Goal: Complete application form

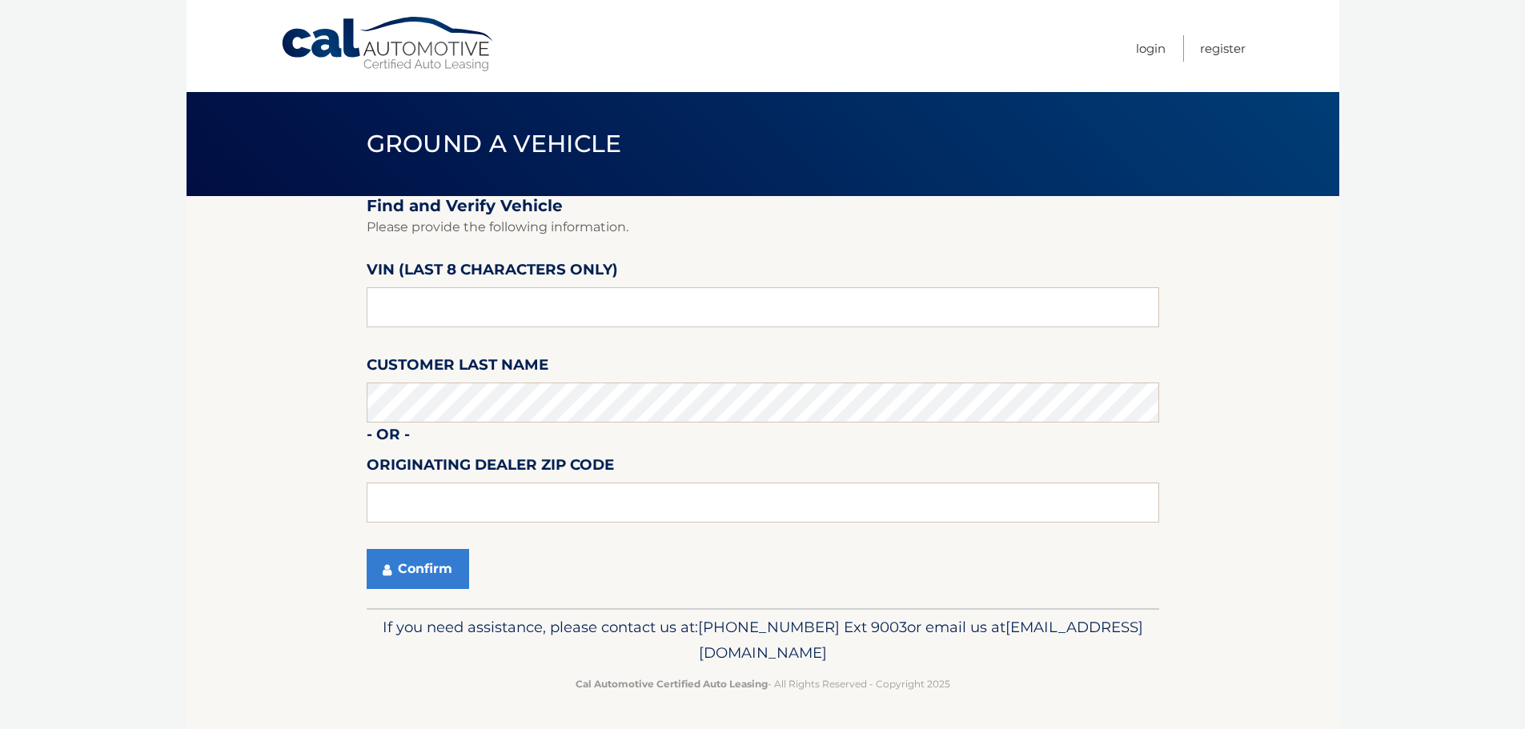
click at [520, 317] on input "text" at bounding box center [763, 307] width 792 height 40
type input "NM108262"
click at [440, 571] on button "Confirm" at bounding box center [418, 569] width 102 height 40
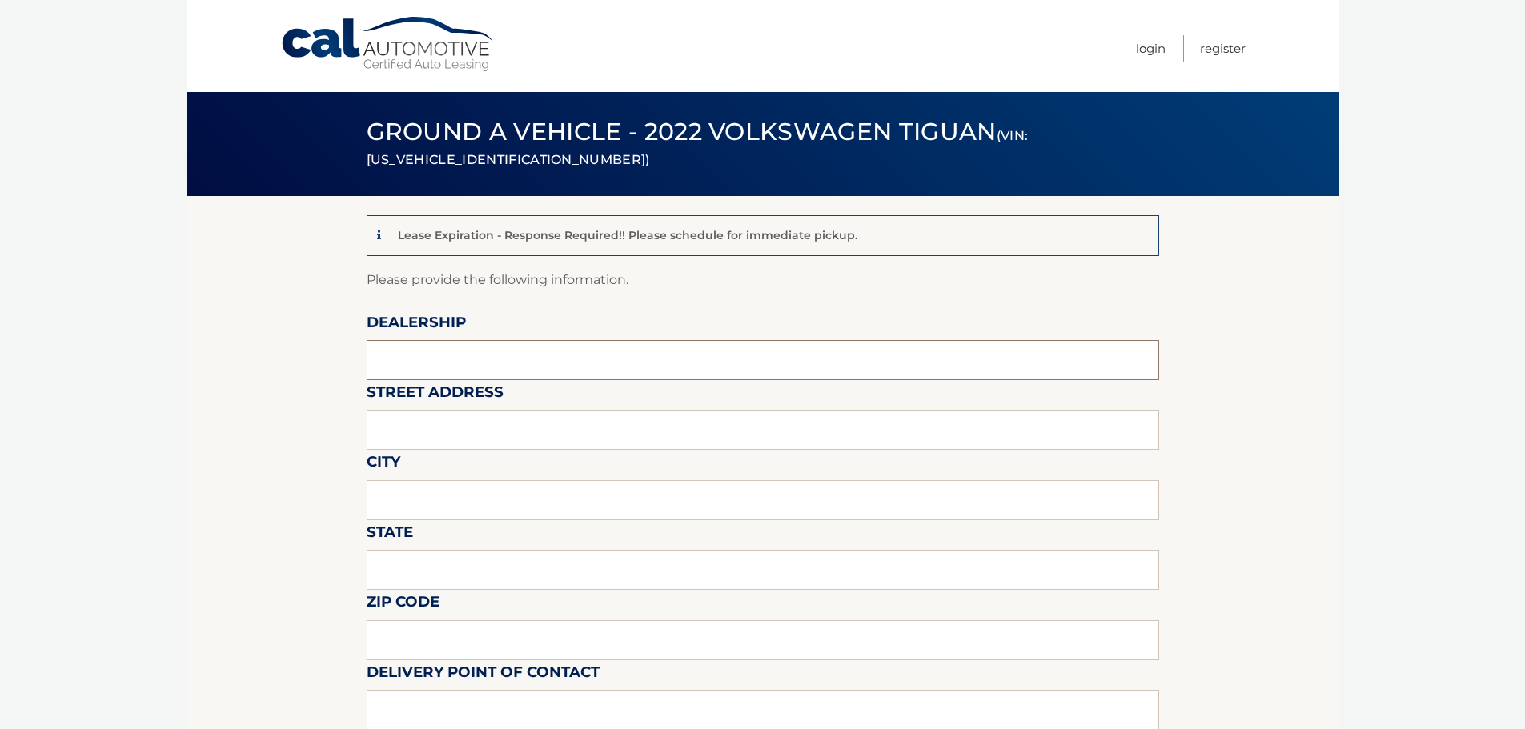
click at [527, 374] on input "text" at bounding box center [763, 360] width 792 height 40
type input "[PERSON_NAME] VOLVO CARS COCONUT CREEK"
type input "[STREET_ADDRESS]"
type input "[GEOGRAPHIC_DATA]"
type input "FL"
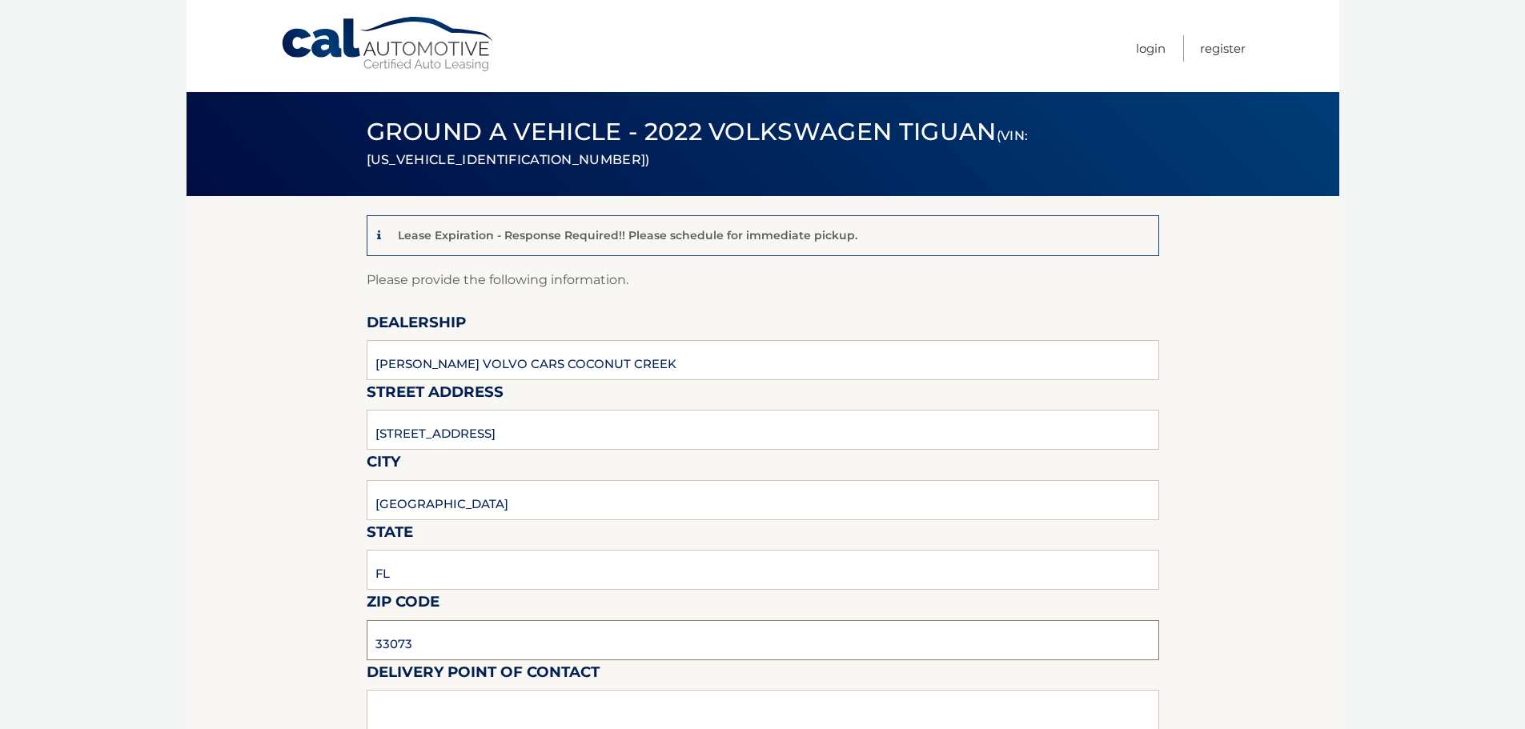
type input "33073"
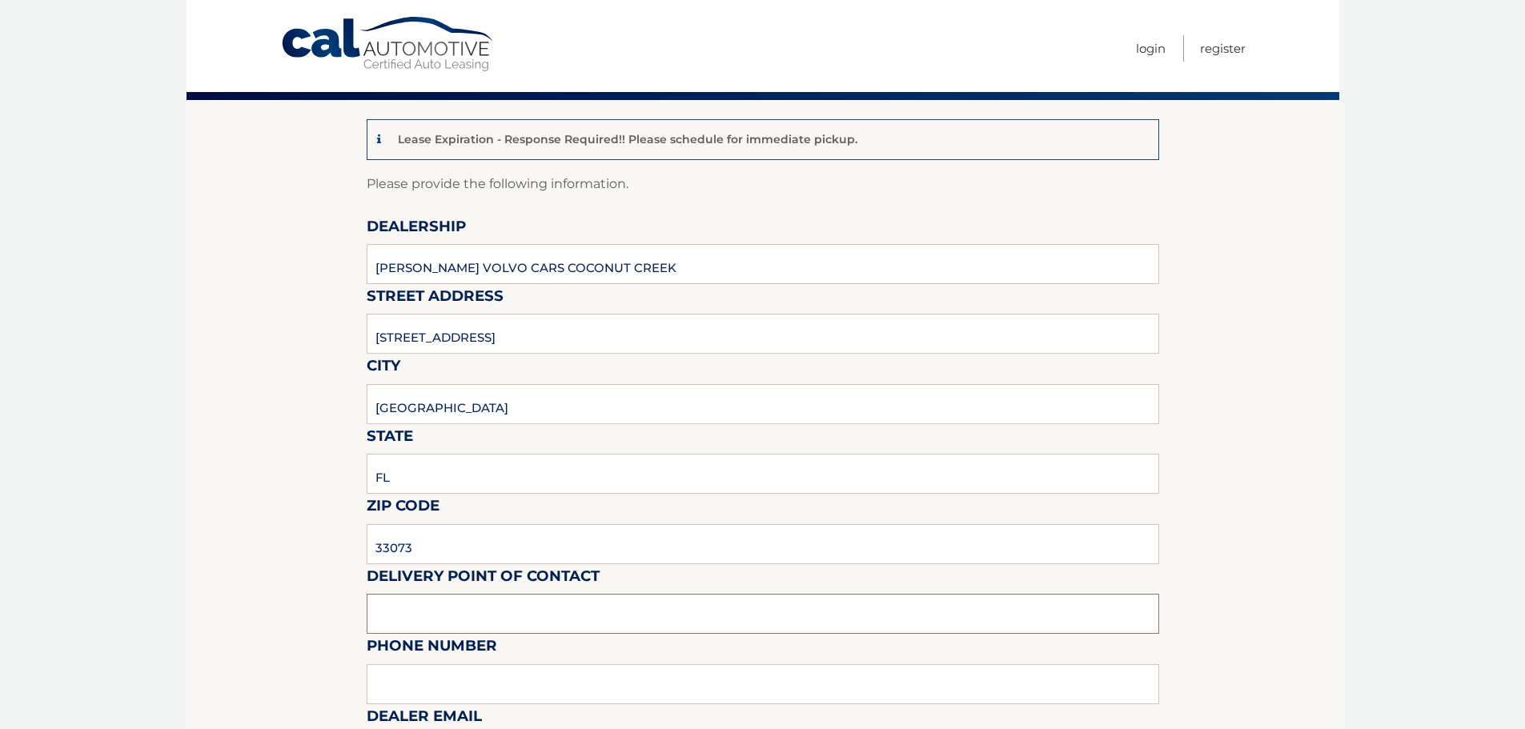
scroll to position [481, 0]
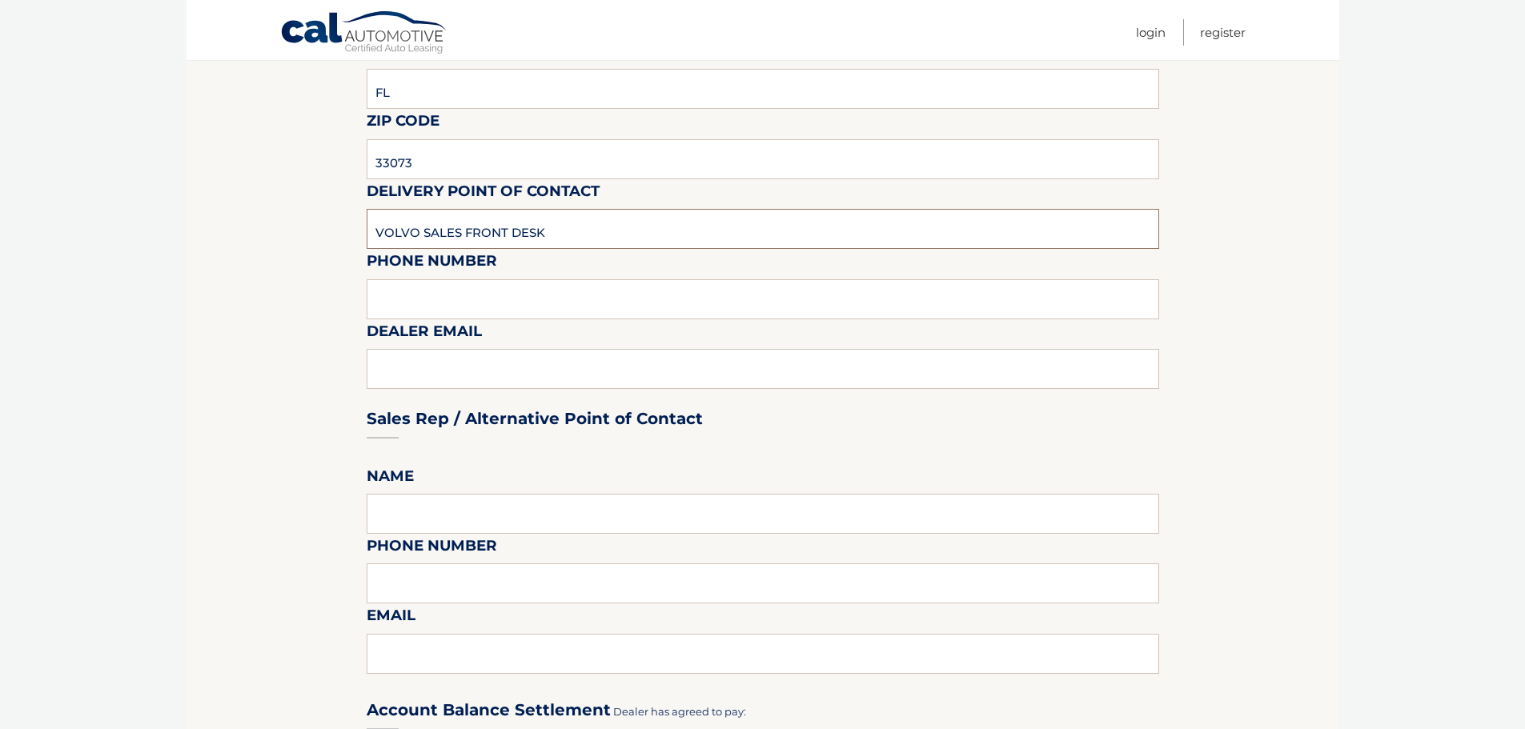
type input "VOLVO SALES FRONT DESK"
type input "9545903760"
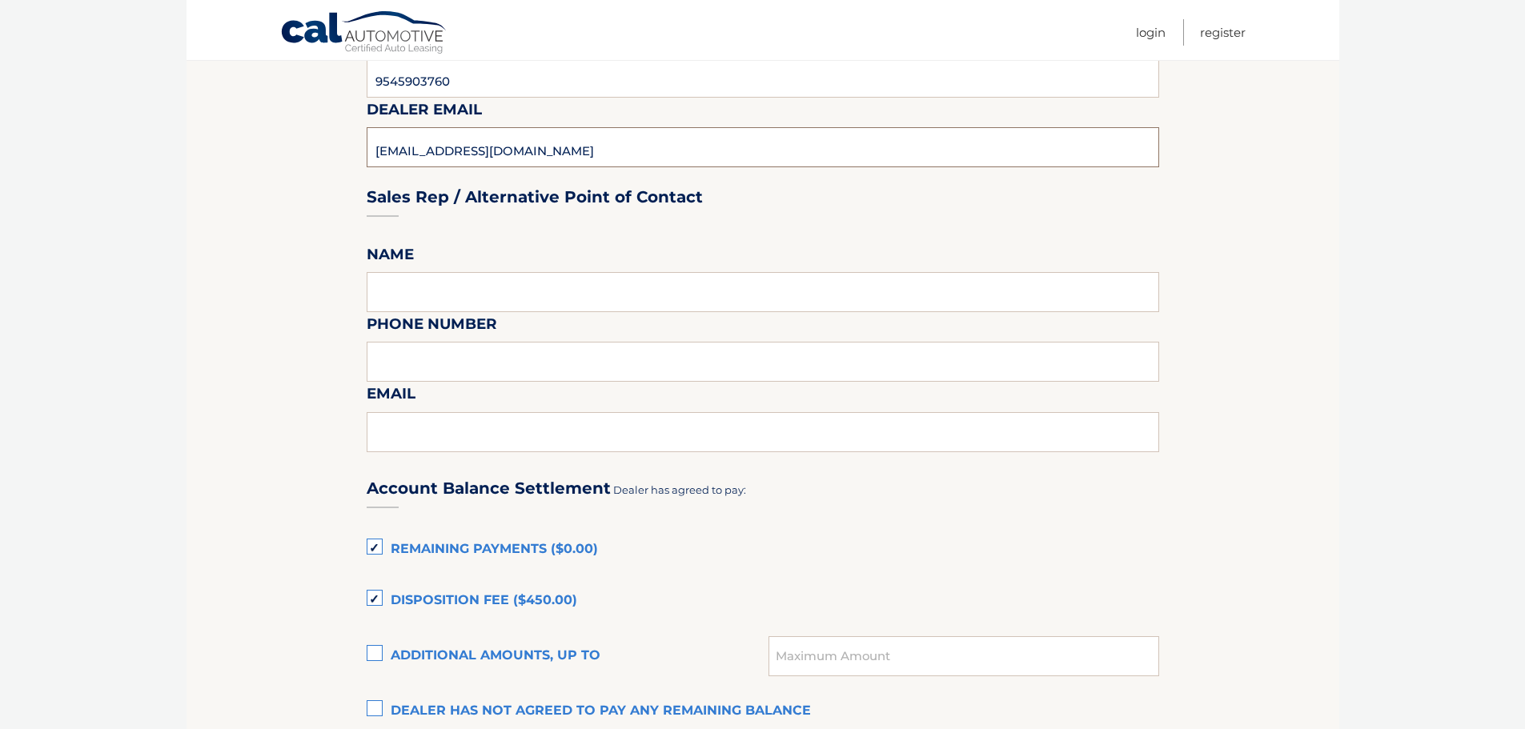
scroll to position [881, 0]
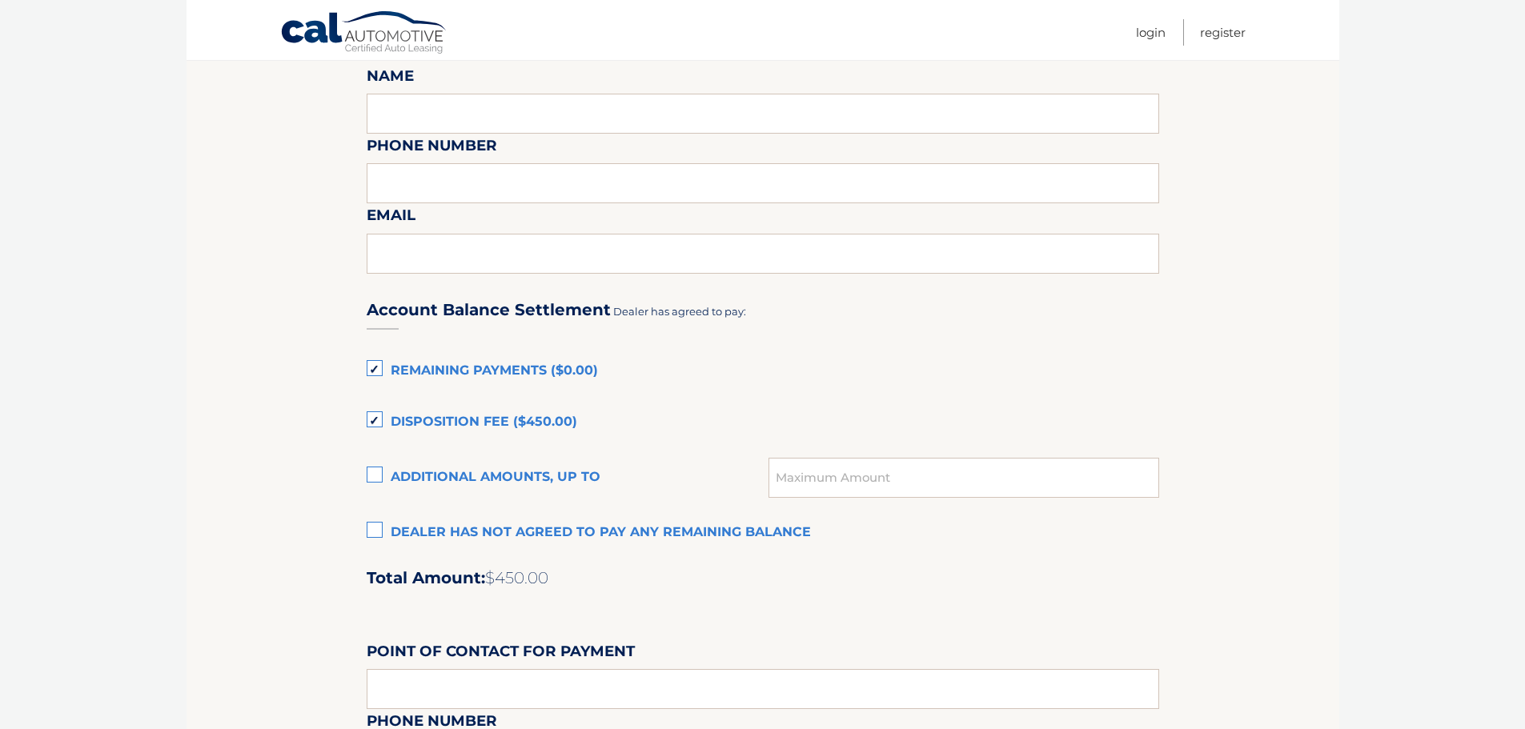
type input "[EMAIL_ADDRESS][DOMAIN_NAME]"
click at [375, 367] on label "Remaining Payments ($0.00)" at bounding box center [763, 371] width 792 height 32
click at [0, 0] on input "Remaining Payments ($0.00)" at bounding box center [0, 0] width 0 height 0
click at [373, 418] on label "Disposition Fee ($450.00)" at bounding box center [763, 423] width 792 height 32
click at [0, 0] on input "Disposition Fee ($450.00)" at bounding box center [0, 0] width 0 height 0
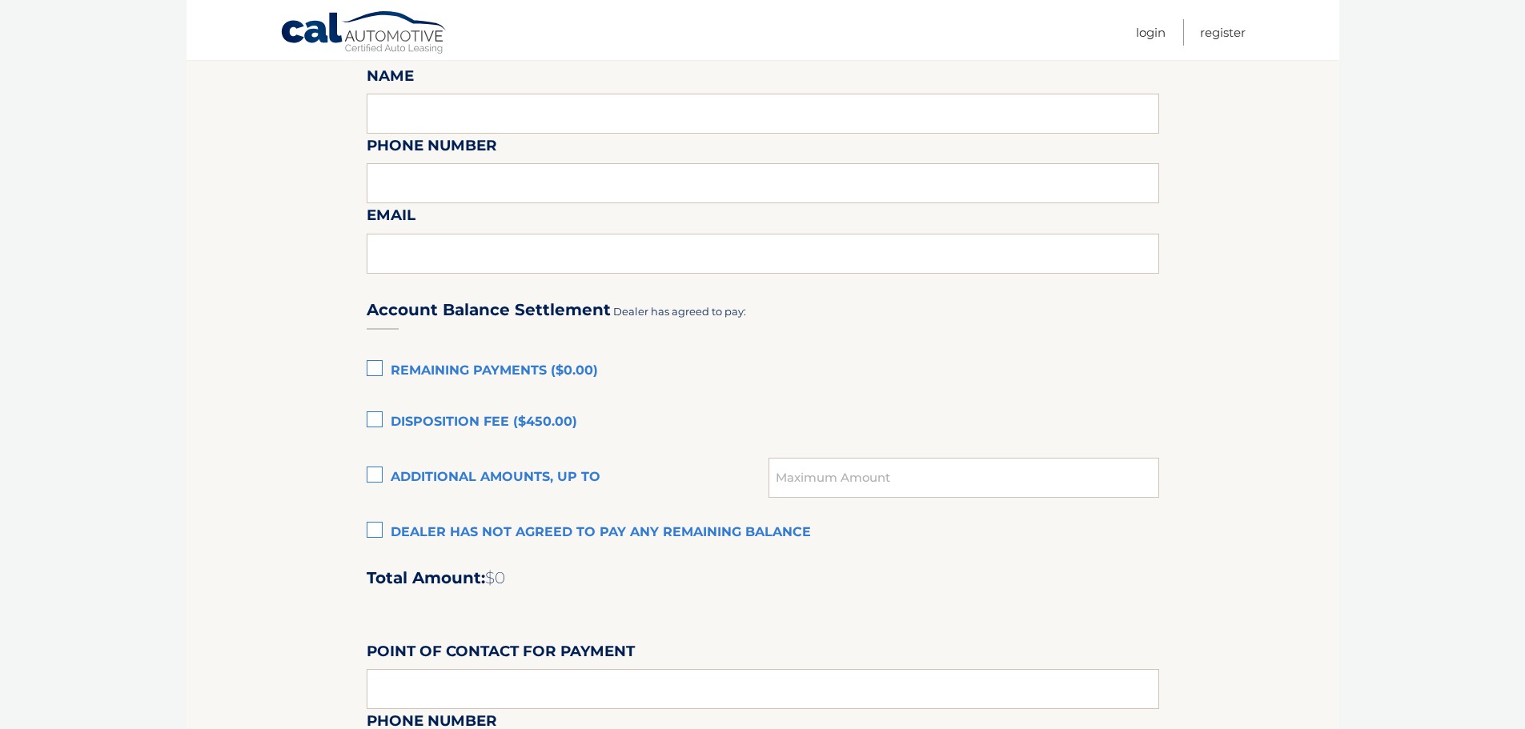
click at [372, 532] on label "Dealer has not agreed to pay any remaining balance" at bounding box center [763, 533] width 792 height 32
click at [0, 0] on input "Dealer has not agreed to pay any remaining balance" at bounding box center [0, 0] width 0 height 0
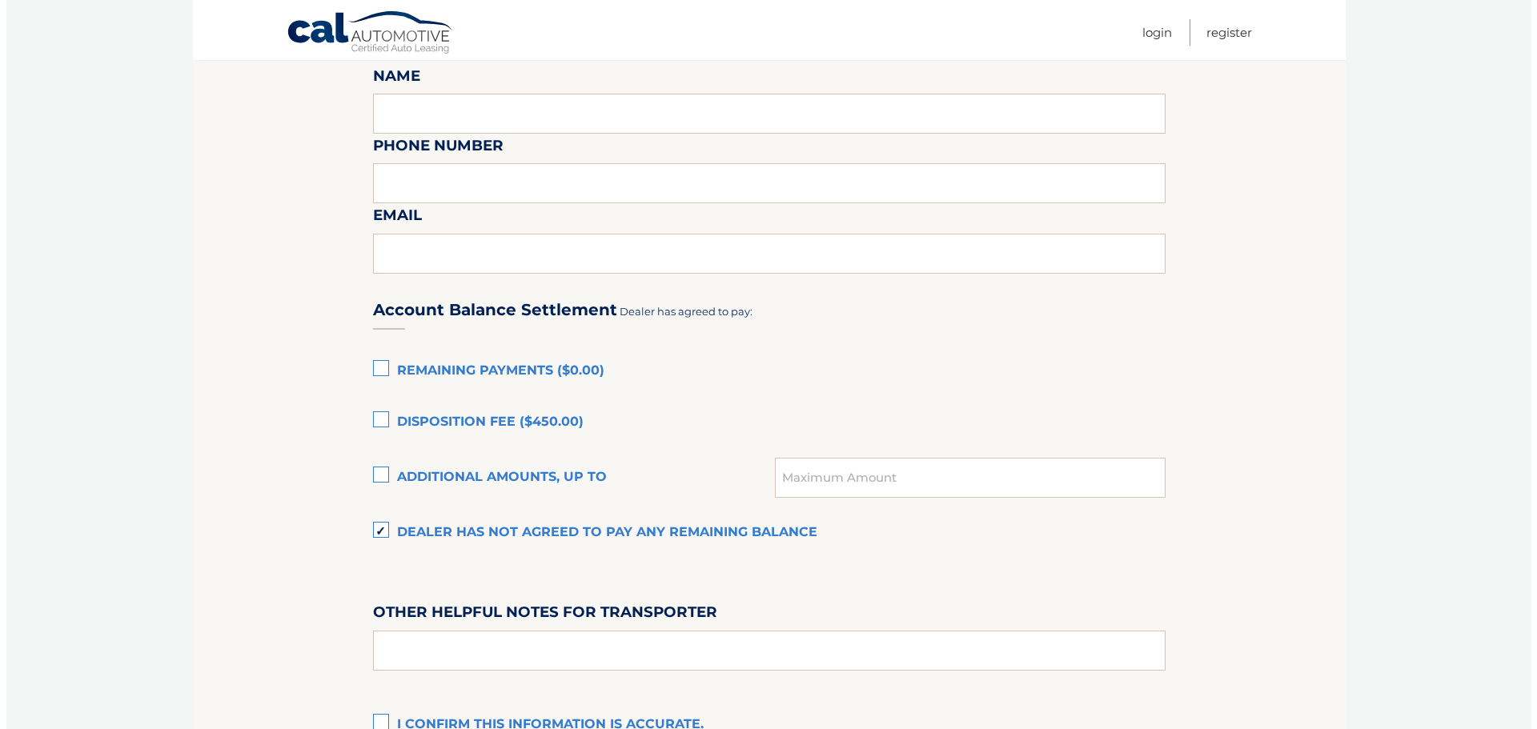
scroll to position [1093, 0]
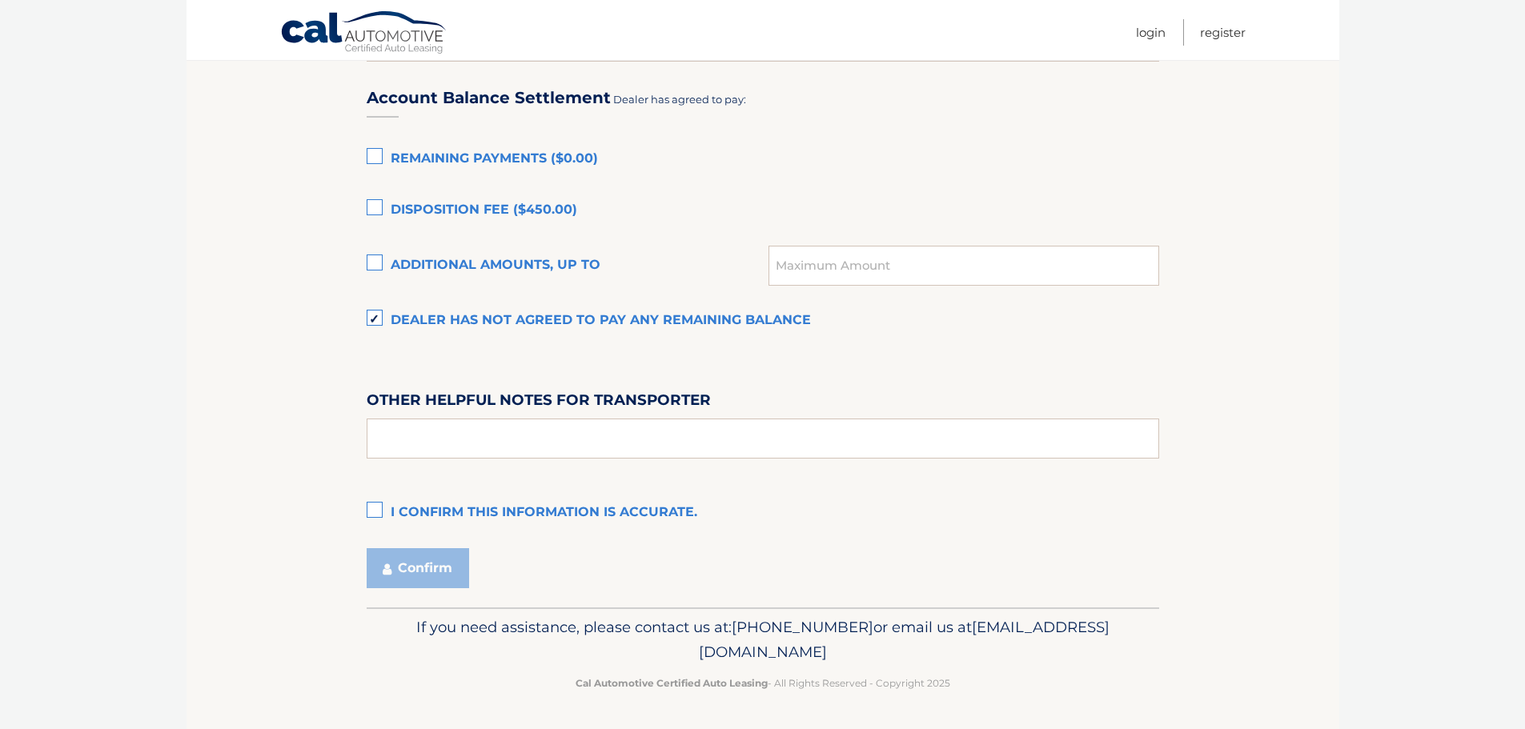
click at [373, 507] on label "I confirm this information is accurate." at bounding box center [763, 513] width 792 height 32
click at [0, 0] on input "I confirm this information is accurate." at bounding box center [0, 0] width 0 height 0
click at [414, 567] on button "Confirm" at bounding box center [418, 568] width 102 height 40
